Goal: Task Accomplishment & Management: Use online tool/utility

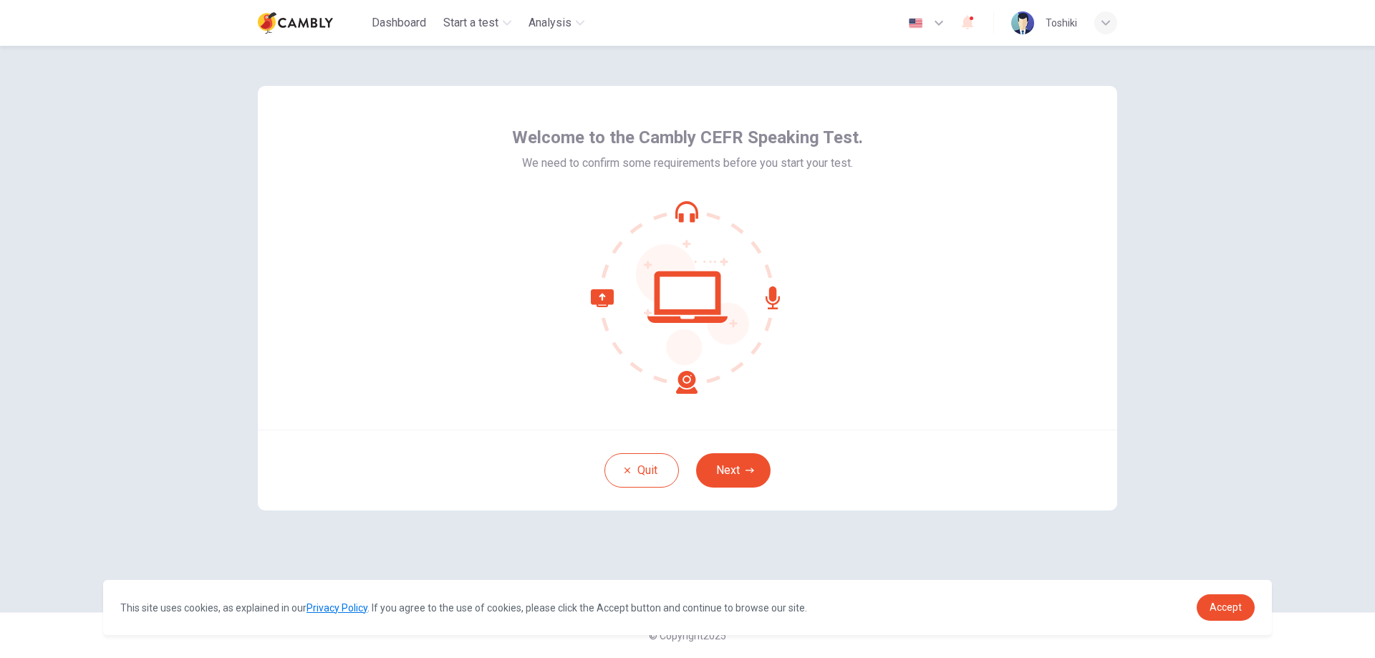
click at [719, 471] on button "Next" at bounding box center [733, 470] width 75 height 34
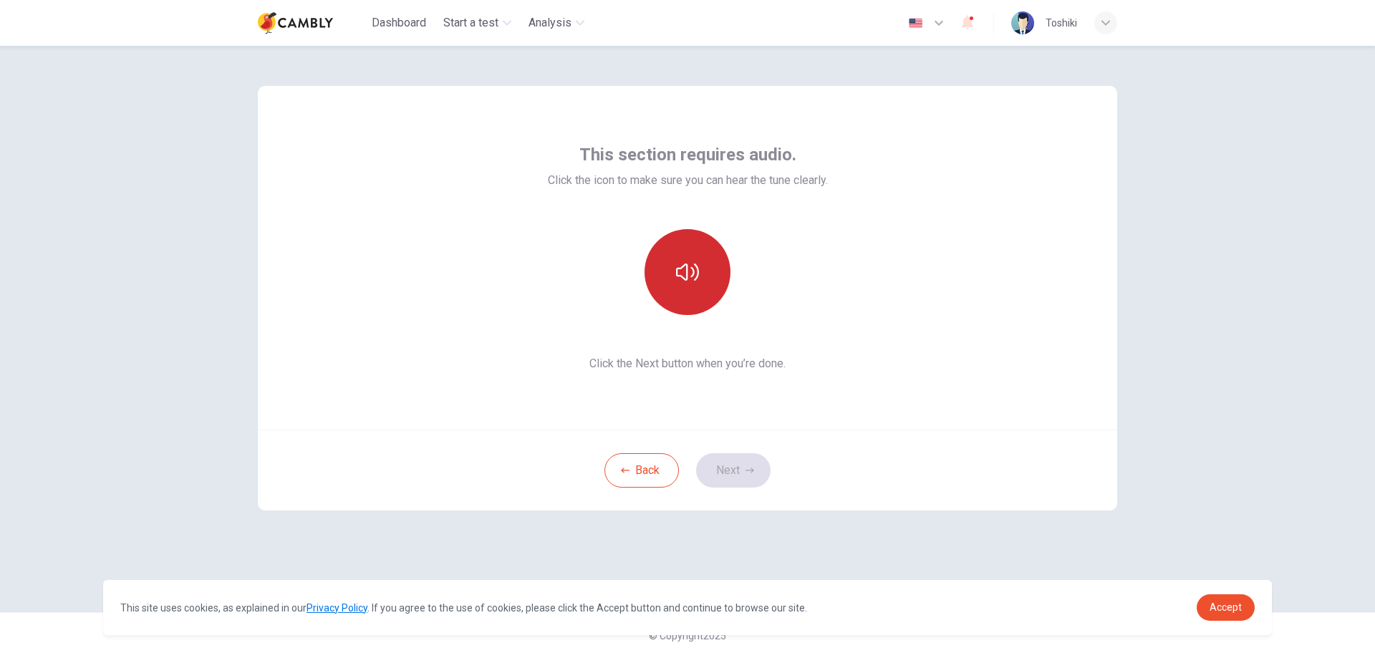
click at [698, 282] on icon "button" at bounding box center [687, 272] width 23 height 23
click at [984, 492] on div "Back Next" at bounding box center [688, 470] width 860 height 81
click at [751, 470] on icon "button" at bounding box center [750, 470] width 9 height 9
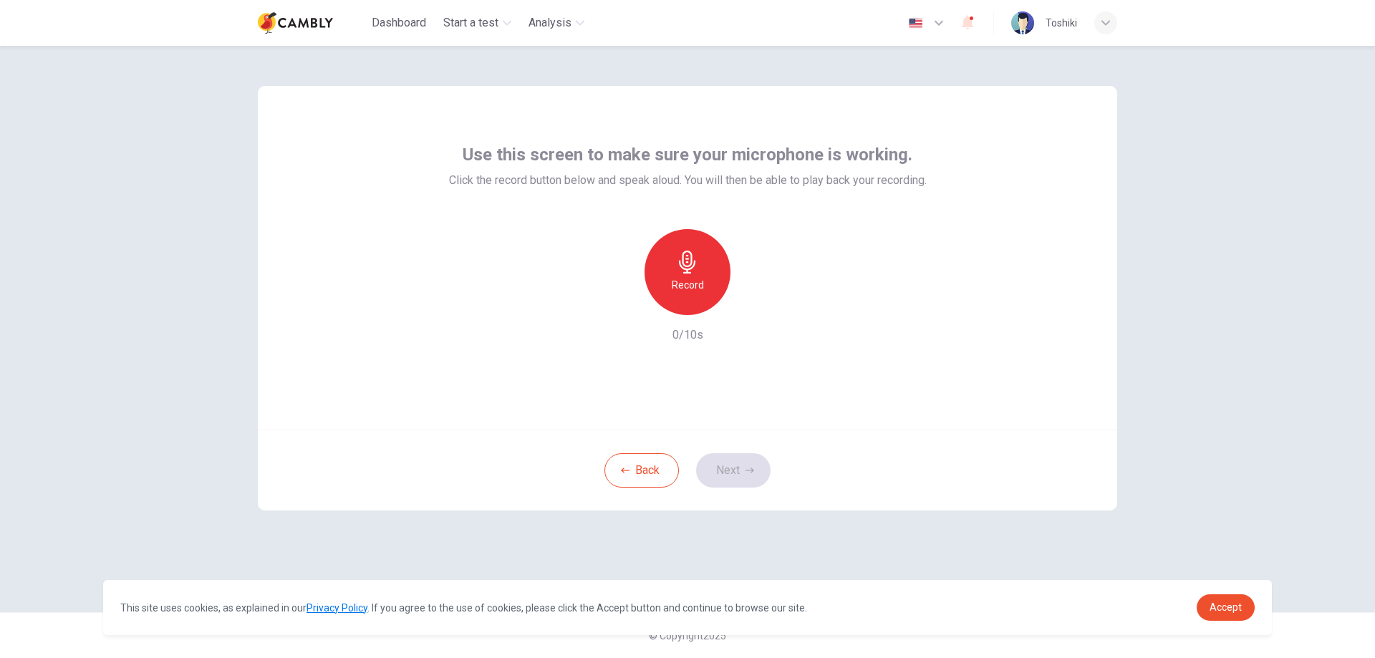
click at [665, 278] on div "Record" at bounding box center [688, 272] width 86 height 86
click at [749, 482] on button "Next" at bounding box center [733, 470] width 75 height 34
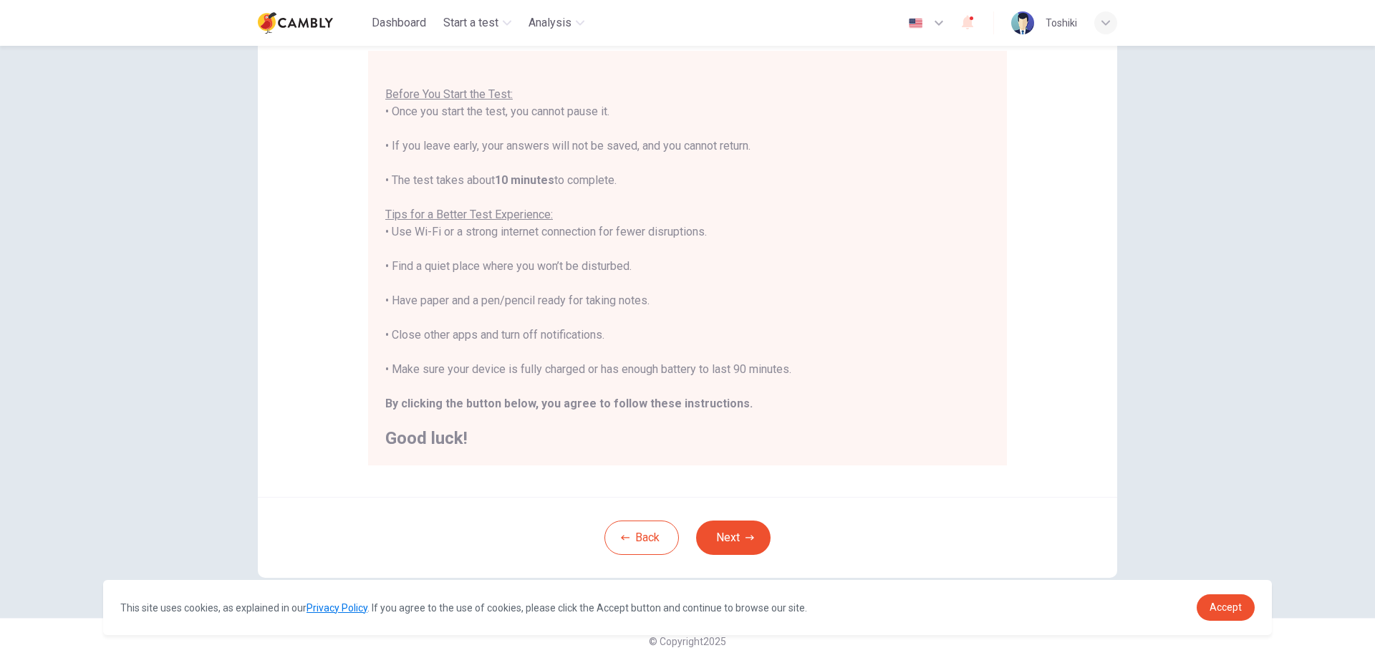
scroll to position [138, 0]
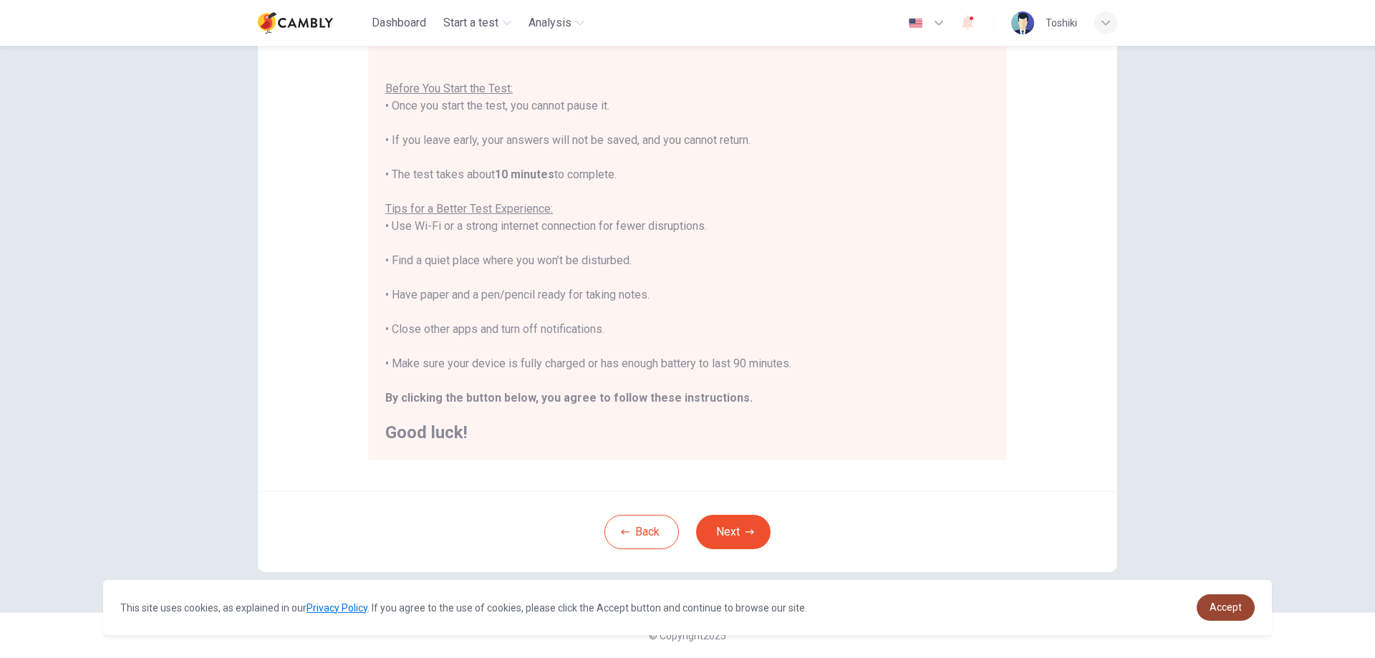
click at [1208, 613] on link "Accept" at bounding box center [1226, 608] width 58 height 27
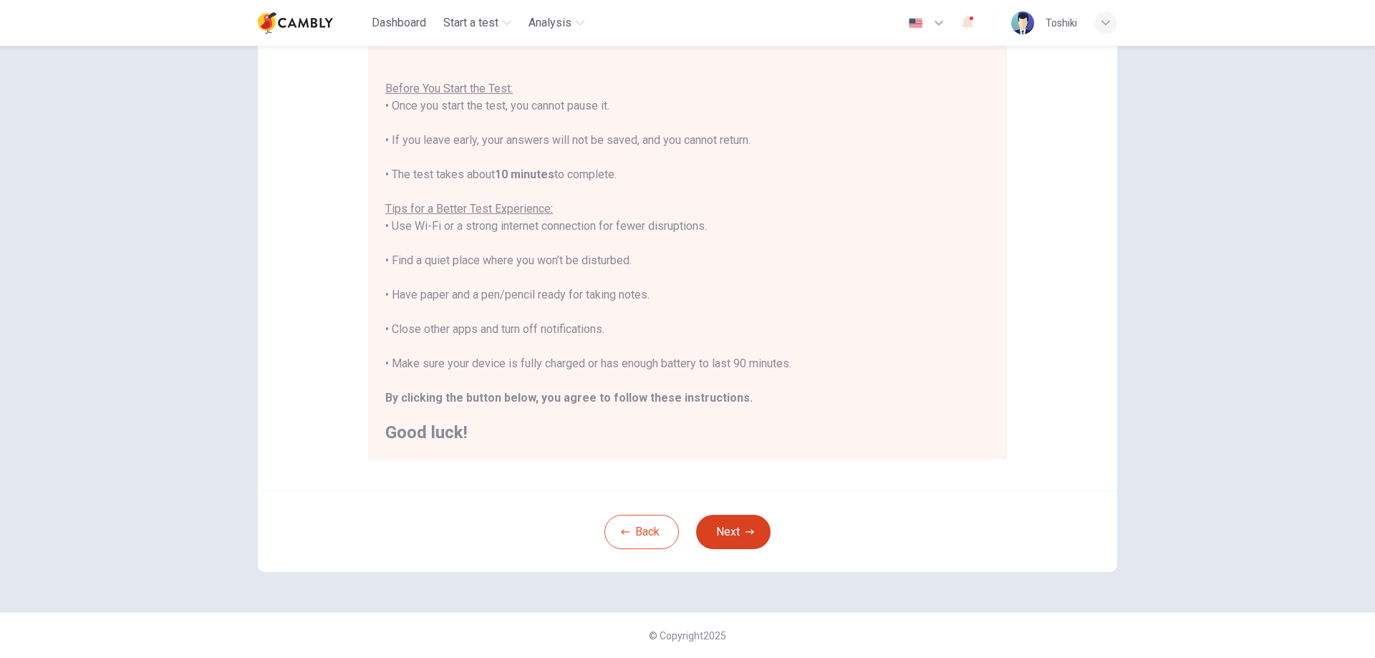
click at [739, 525] on button "Next" at bounding box center [733, 532] width 75 height 34
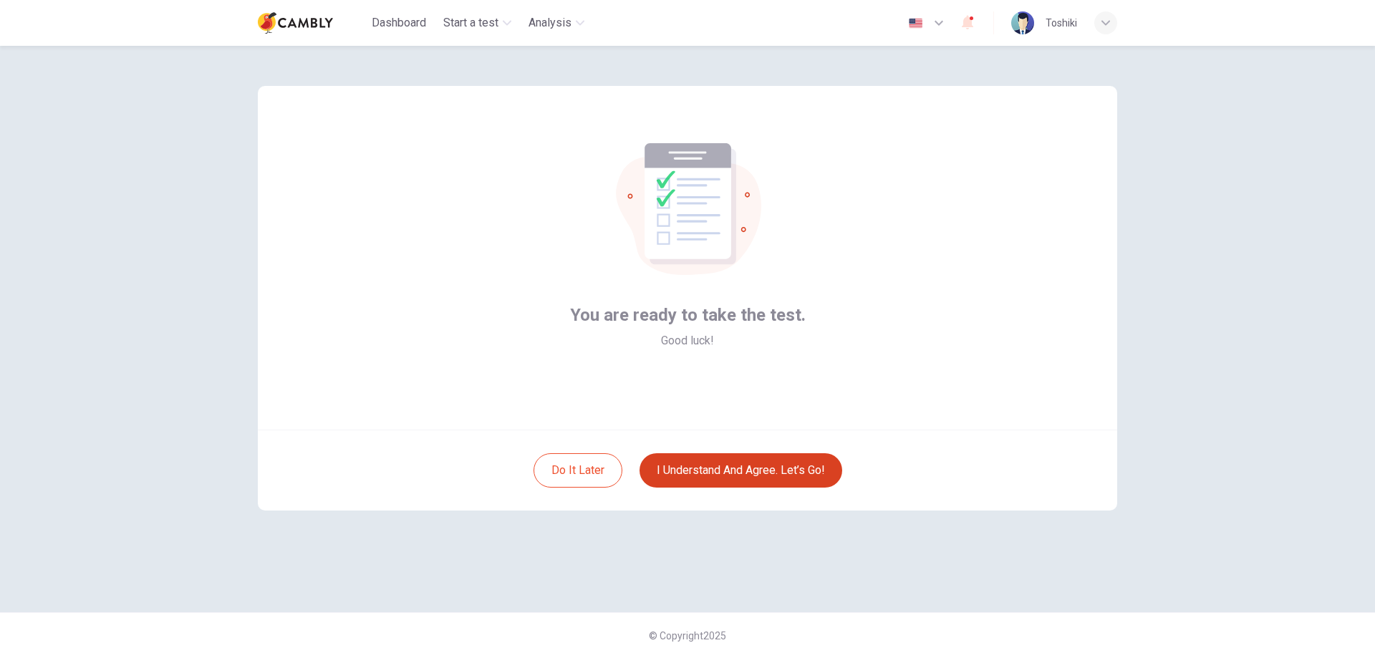
click at [738, 475] on button "I understand and agree. Let’s go!" at bounding box center [741, 470] width 203 height 34
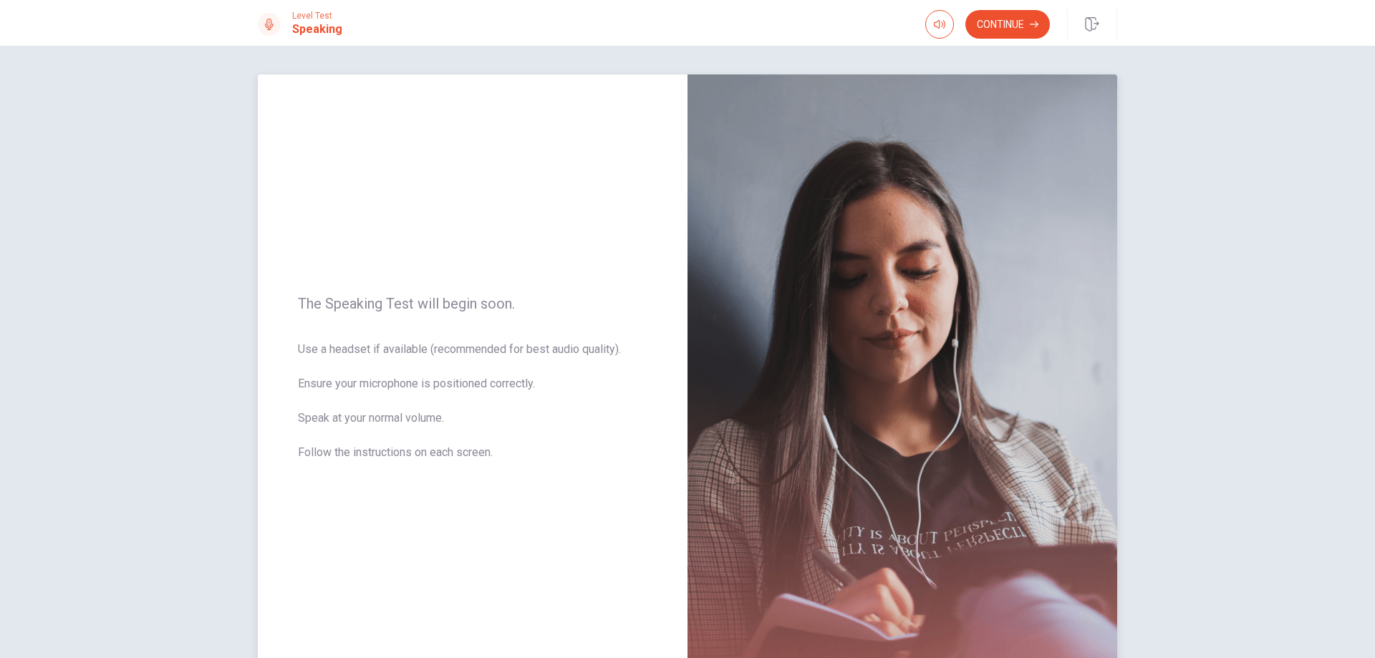
click at [1034, 135] on img at bounding box center [903, 387] width 430 height 625
click at [1004, 32] on button "Continue" at bounding box center [1008, 24] width 85 height 29
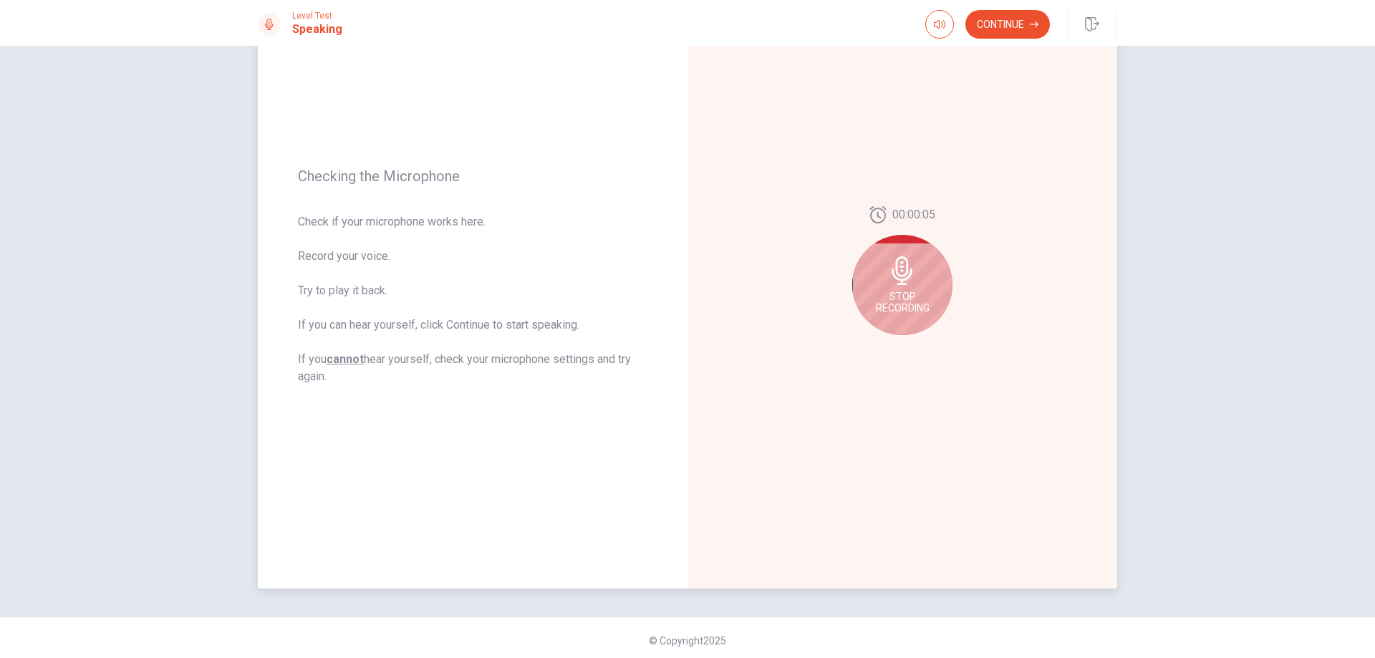
scroll to position [115, 0]
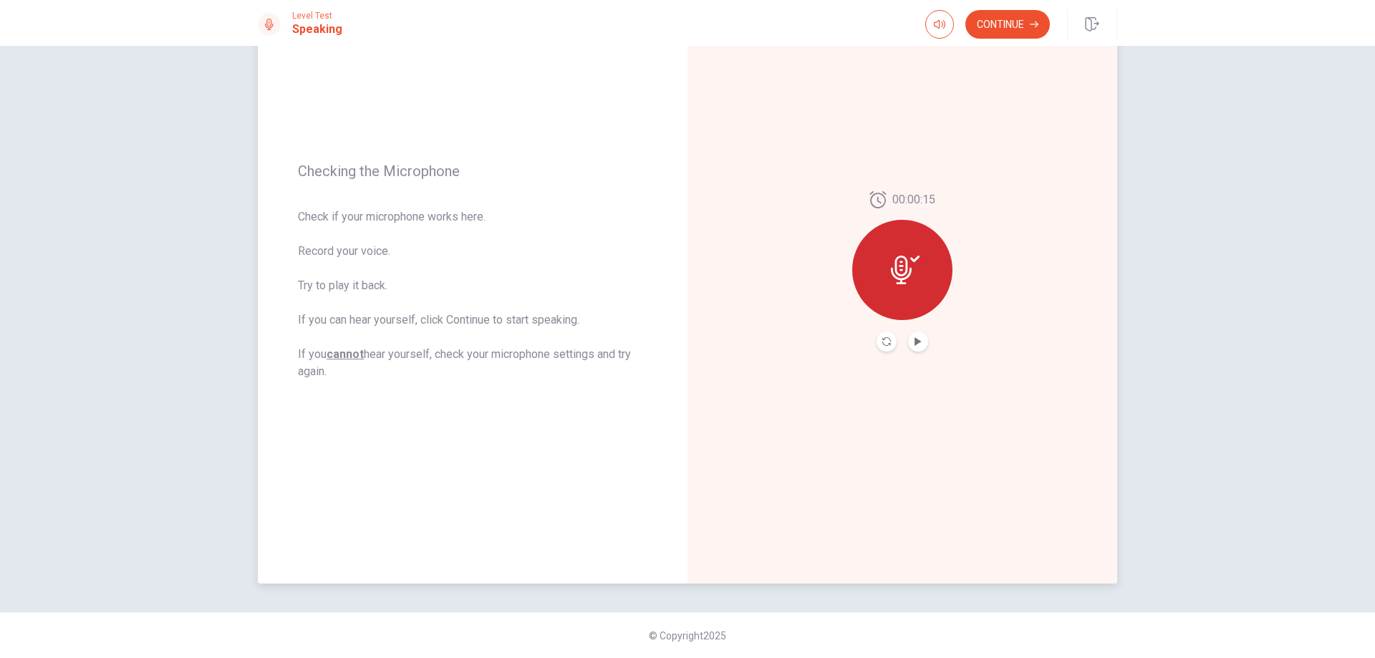
click at [922, 342] on button "Play Audio" at bounding box center [918, 342] width 20 height 20
click at [920, 345] on button "Pause Audio" at bounding box center [918, 342] width 20 height 20
click at [1007, 32] on button "Continue" at bounding box center [1008, 24] width 85 height 29
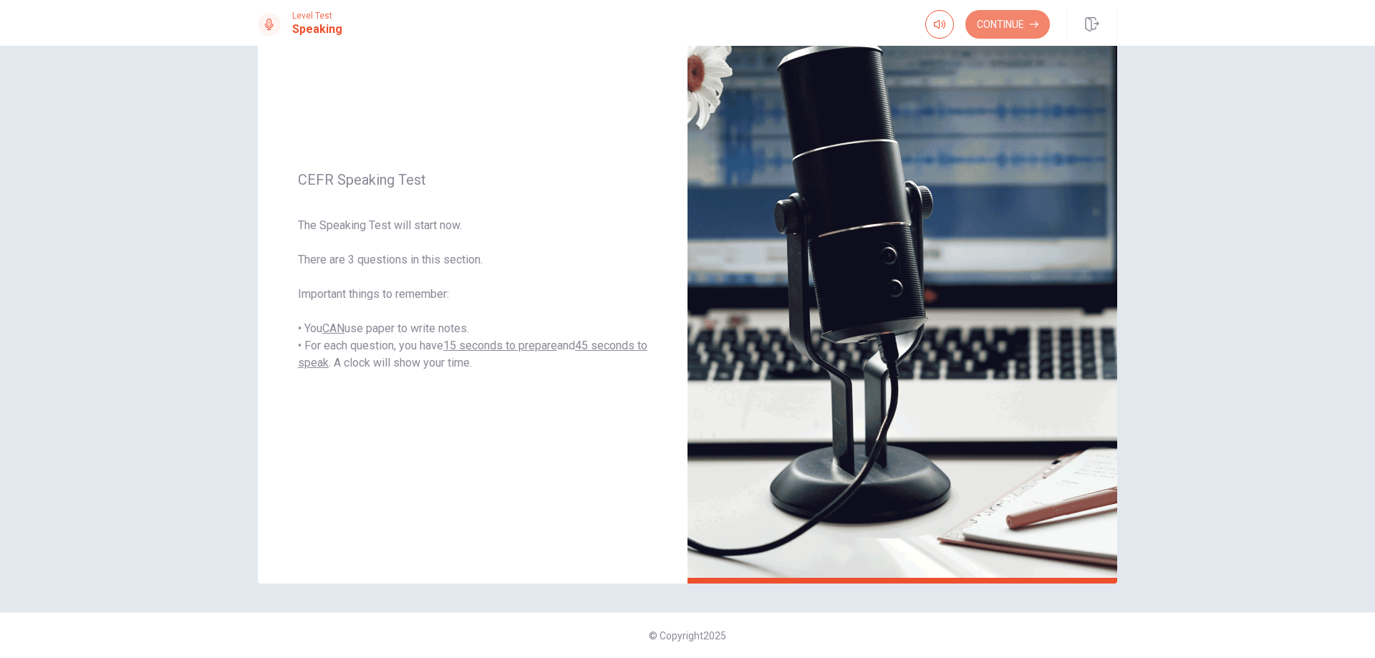
drag, startPoint x: 987, startPoint y: 15, endPoint x: 993, endPoint y: 6, distance: 10.3
click at [988, 13] on button "Continue" at bounding box center [1008, 24] width 85 height 29
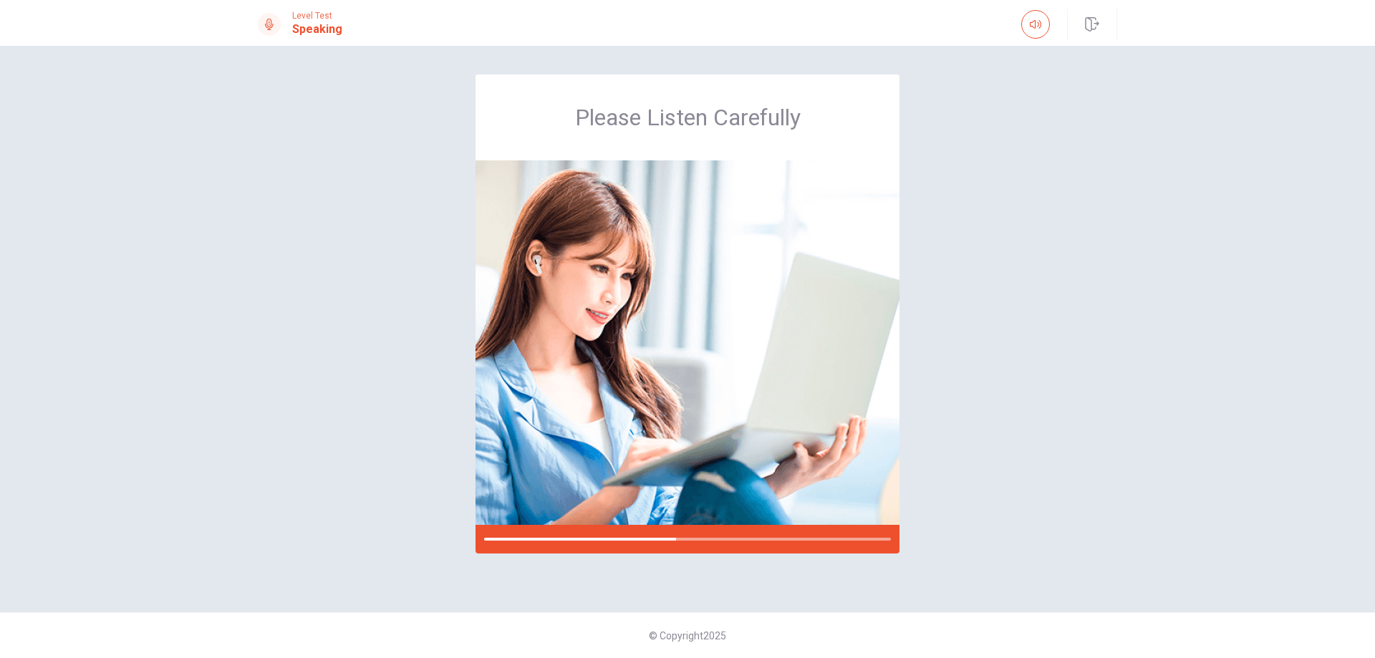
click at [946, 380] on div "Please Listen Carefully" at bounding box center [688, 329] width 906 height 509
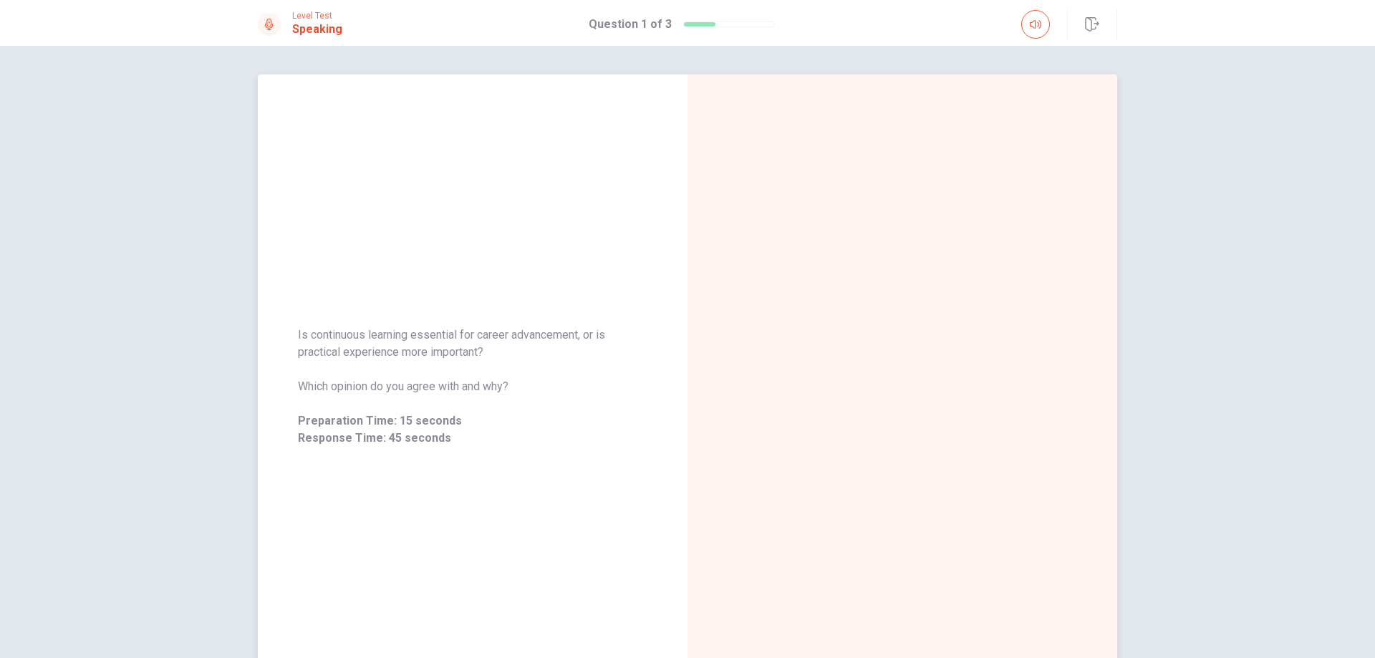
click at [572, 375] on div "Is continuous learning essential for career advancement, or is practical experi…" at bounding box center [473, 387] width 350 height 120
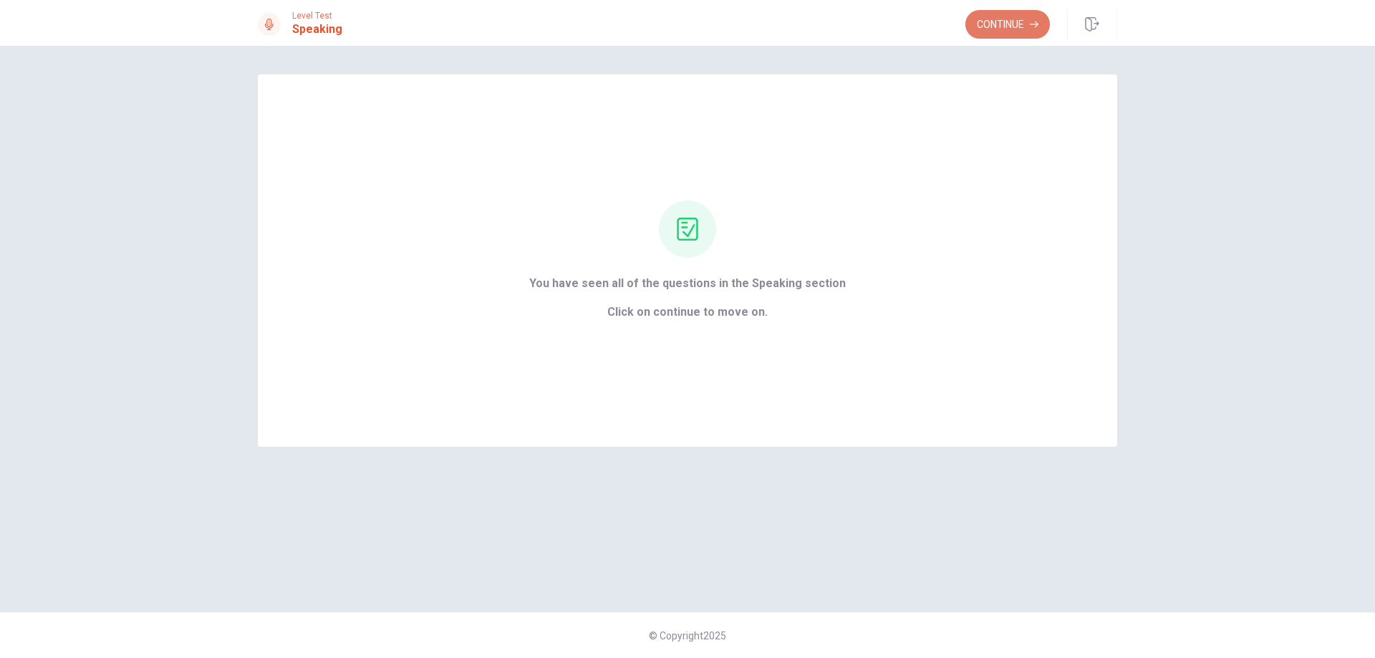
click at [1007, 31] on button "Continue" at bounding box center [1008, 24] width 85 height 29
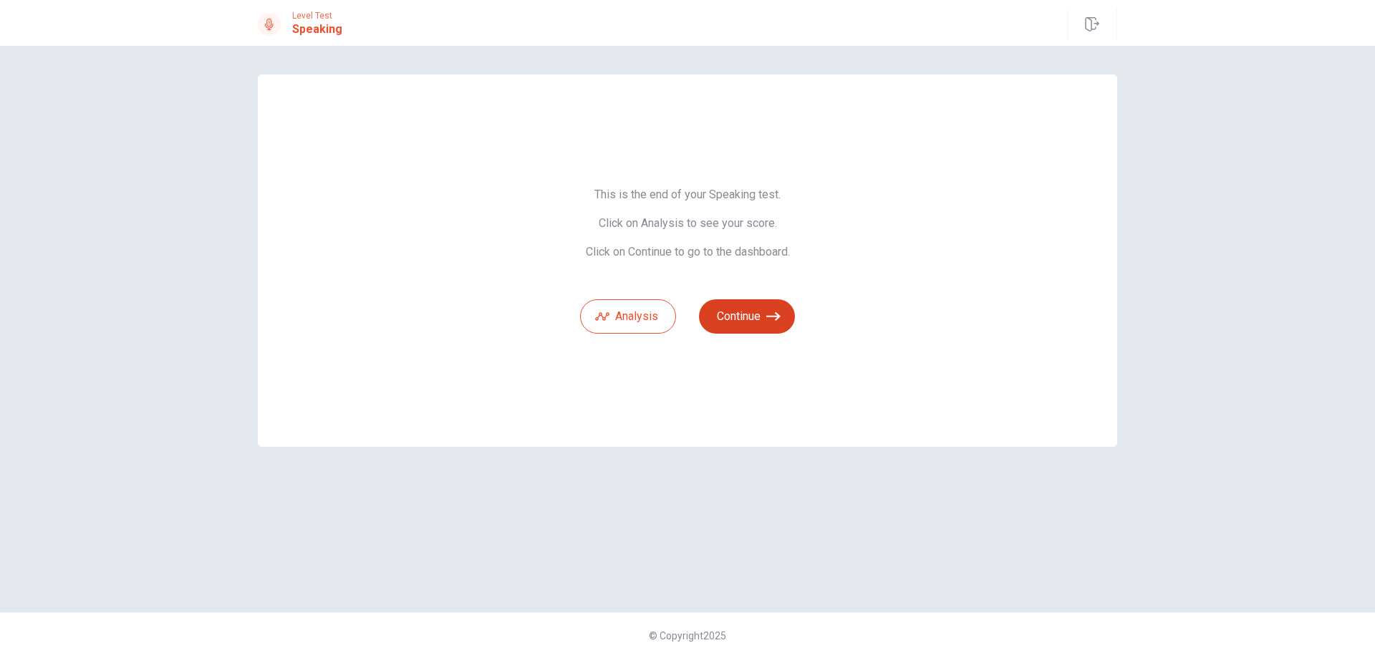
click at [760, 317] on button "Continue" at bounding box center [747, 316] width 96 height 34
